Goal: Find specific page/section: Find specific page/section

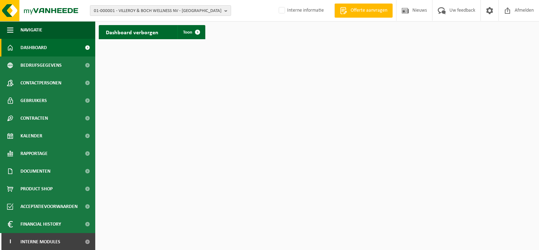
click at [156, 11] on span "01-000001 - VILLEROY & BOCH WELLNESS NV - [GEOGRAPHIC_DATA]" at bounding box center [158, 11] width 128 height 11
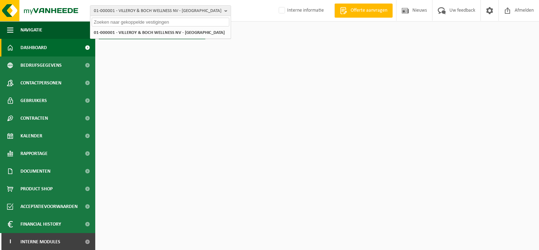
click at [146, 24] on input "text" at bounding box center [161, 22] width 138 height 9
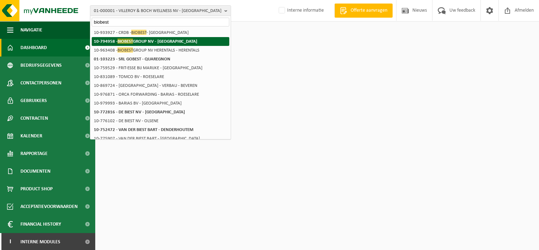
type input "biobest"
click at [144, 44] on strong "10-794958 - BIOBEST GROUP NV - WESTERLO" at bounding box center [145, 40] width 103 height 5
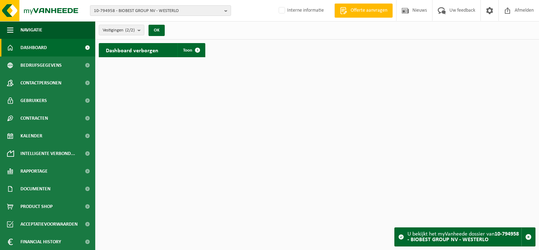
click at [205, 51] on div "Dashboard verborgen Toon" at bounding box center [152, 50] width 107 height 14
click at [199, 55] on span at bounding box center [198, 50] width 14 height 14
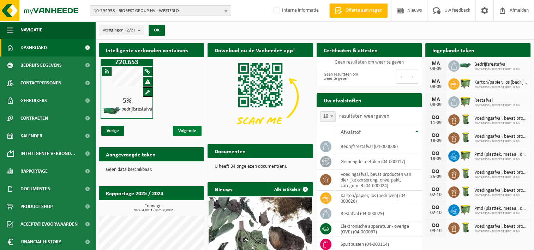
click at [184, 128] on span "Volgende" at bounding box center [187, 131] width 29 height 10
click at [117, 130] on span "Vorige" at bounding box center [112, 131] width 23 height 10
